Goal: Check status: Check status

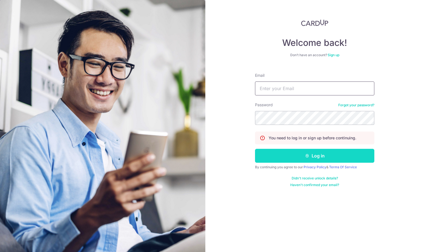
type input "[EMAIL_ADDRESS][DOMAIN_NAME]"
click at [322, 155] on button "Log in" at bounding box center [314, 156] width 119 height 14
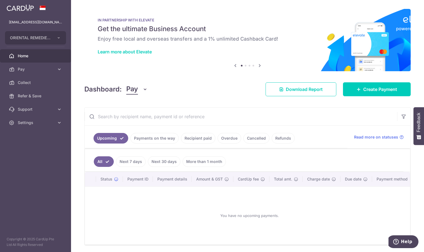
click at [152, 140] on link "Payments on the way" at bounding box center [154, 138] width 48 height 11
